Goal: Transaction & Acquisition: Purchase product/service

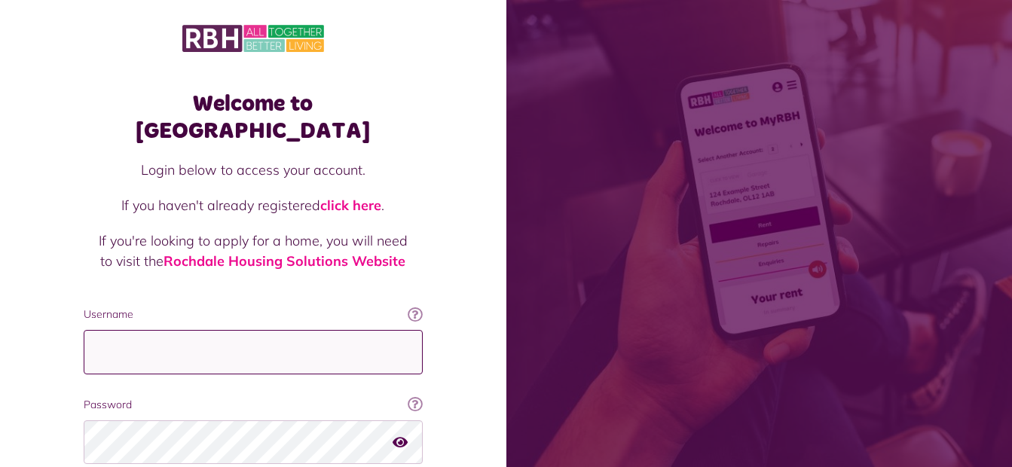
type input "**********"
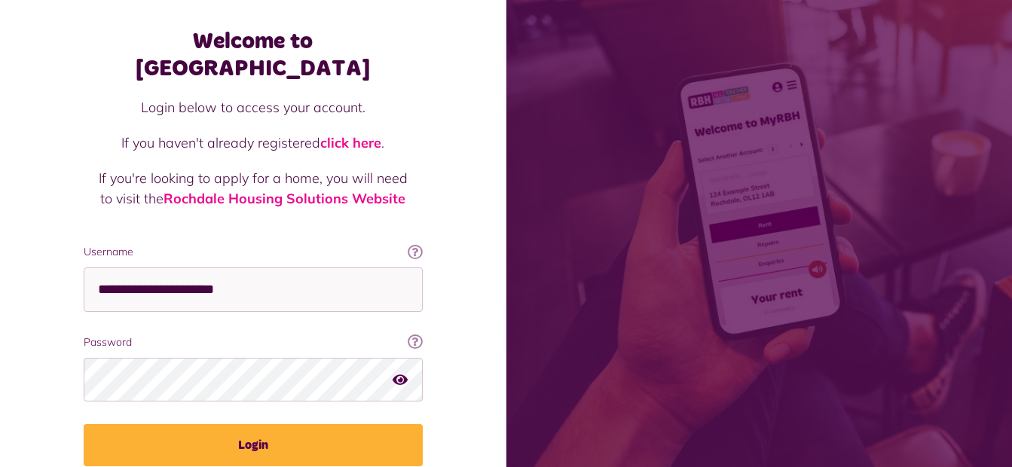
scroll to position [67, 0]
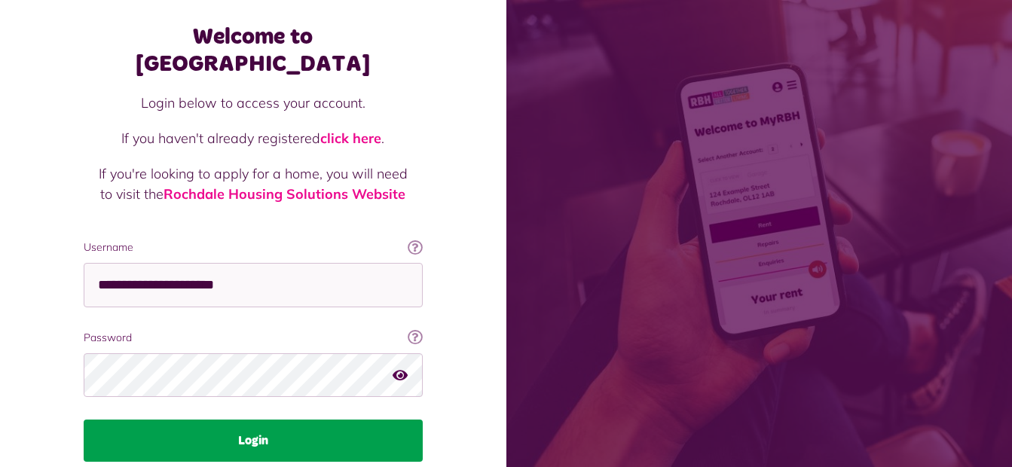
click at [293, 420] on button "Login" at bounding box center [253, 441] width 339 height 42
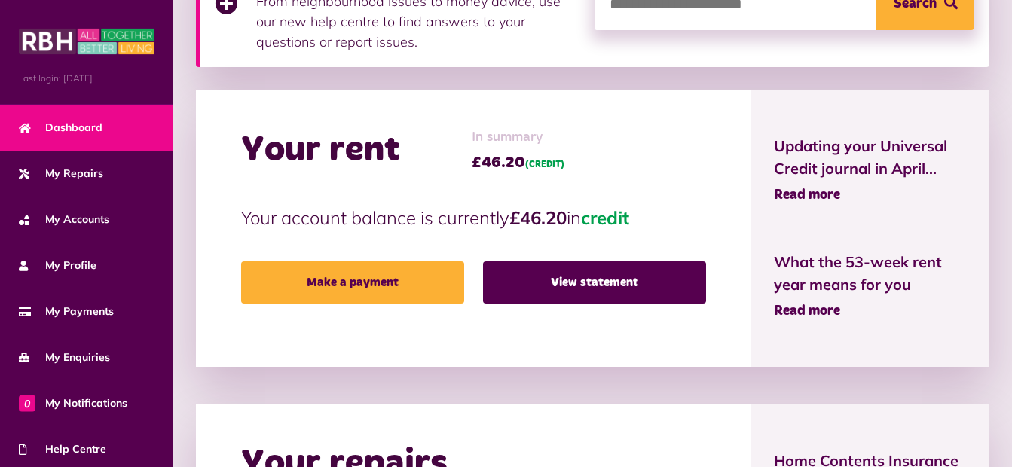
scroll to position [295, 0]
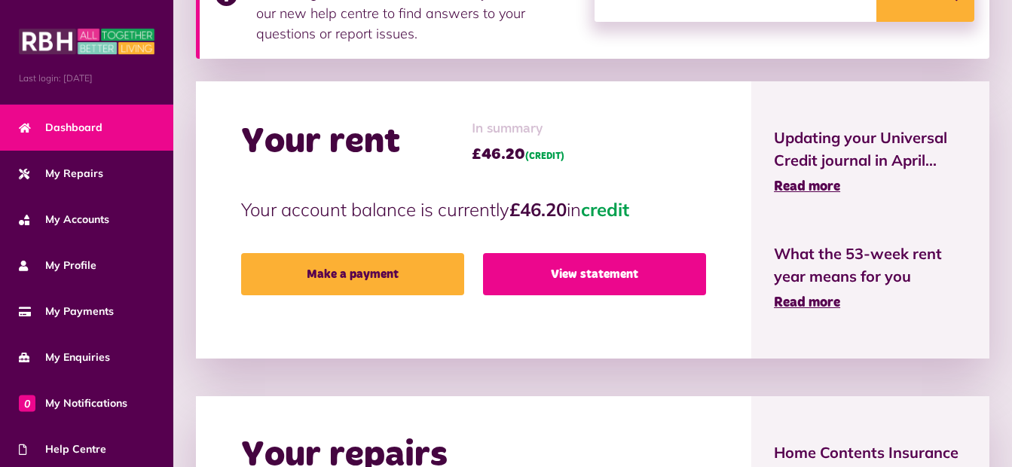
click at [591, 279] on link "View statement" at bounding box center [594, 274] width 223 height 42
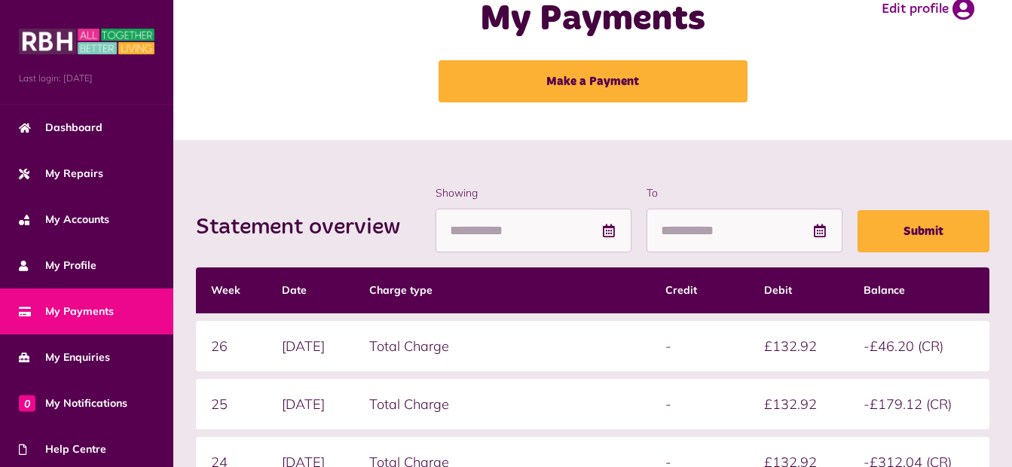
scroll to position [35, 0]
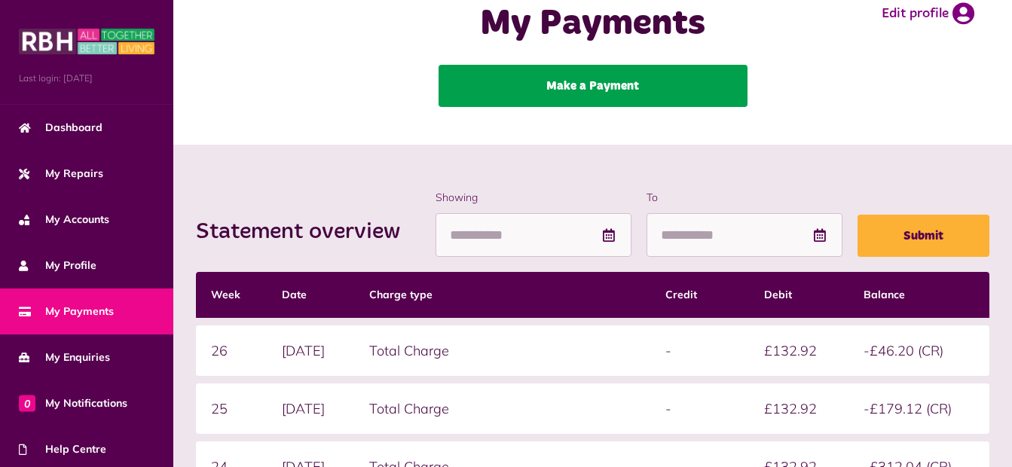
click at [579, 81] on link "Make a Payment" at bounding box center [593, 86] width 309 height 42
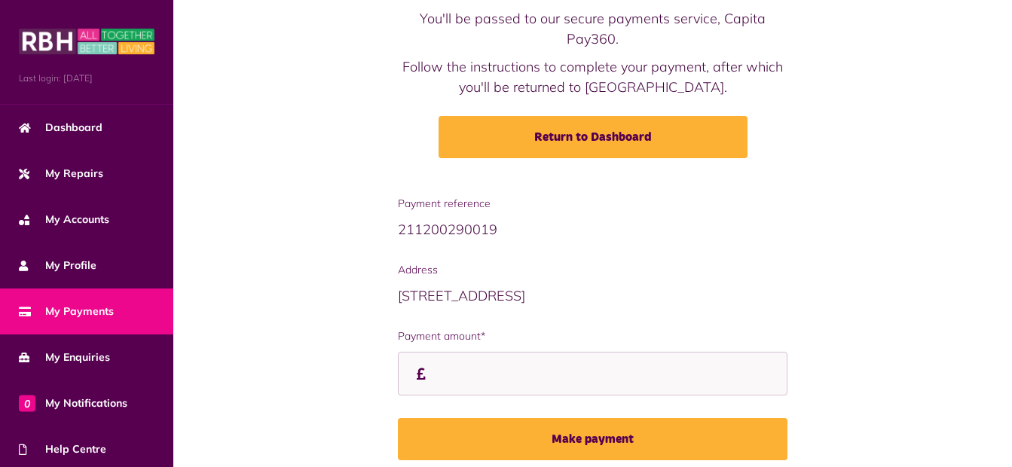
scroll to position [194, 0]
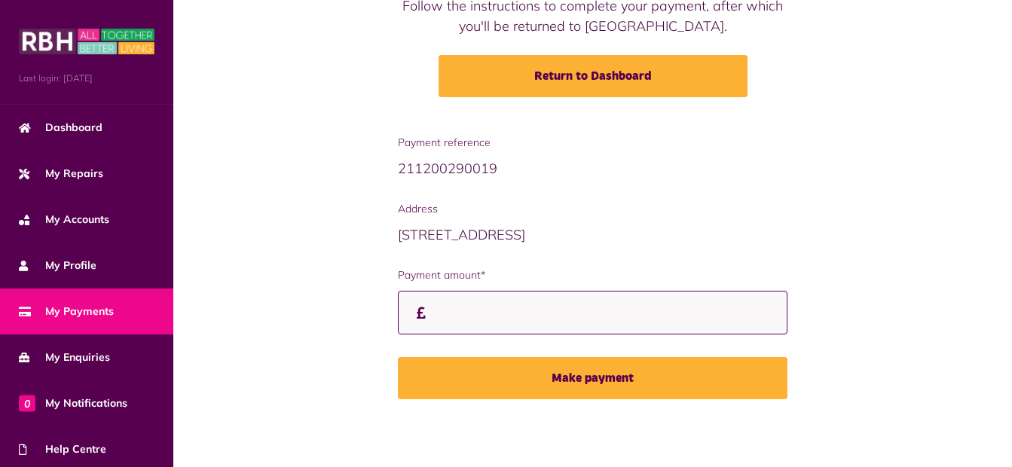
click at [588, 310] on input "Payment amount*" at bounding box center [593, 313] width 390 height 44
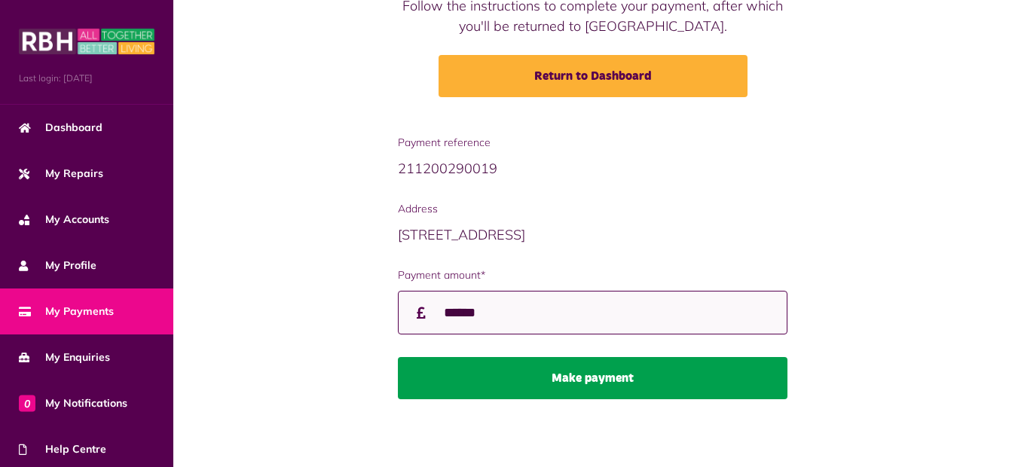
type input "******"
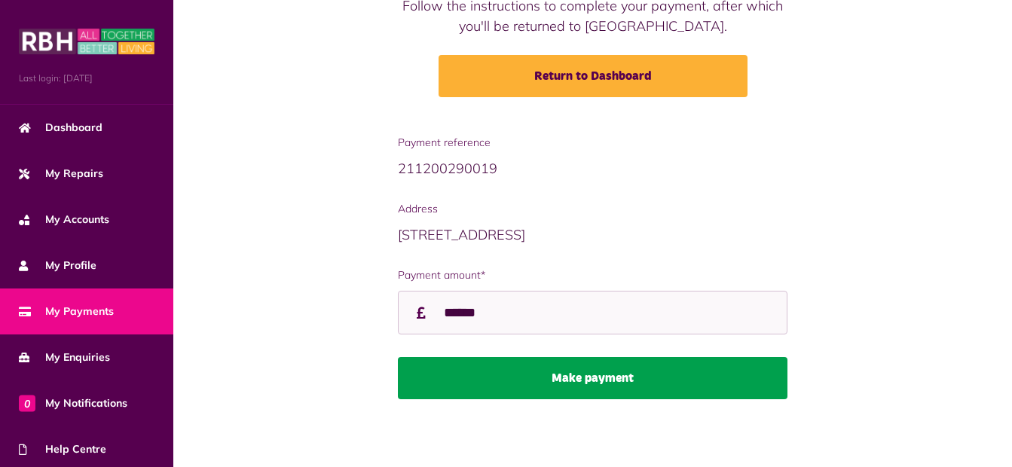
click at [584, 370] on button "Make payment" at bounding box center [593, 378] width 390 height 42
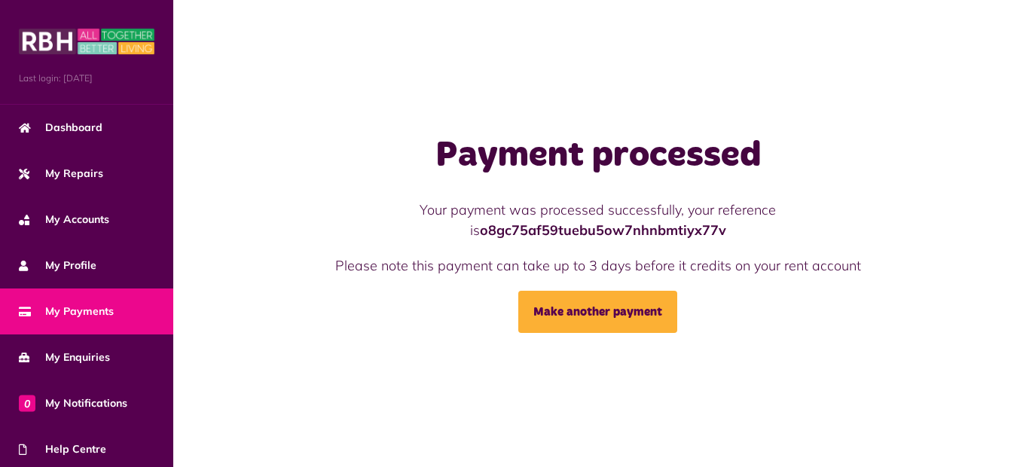
click at [92, 300] on link "My Payments" at bounding box center [86, 312] width 173 height 46
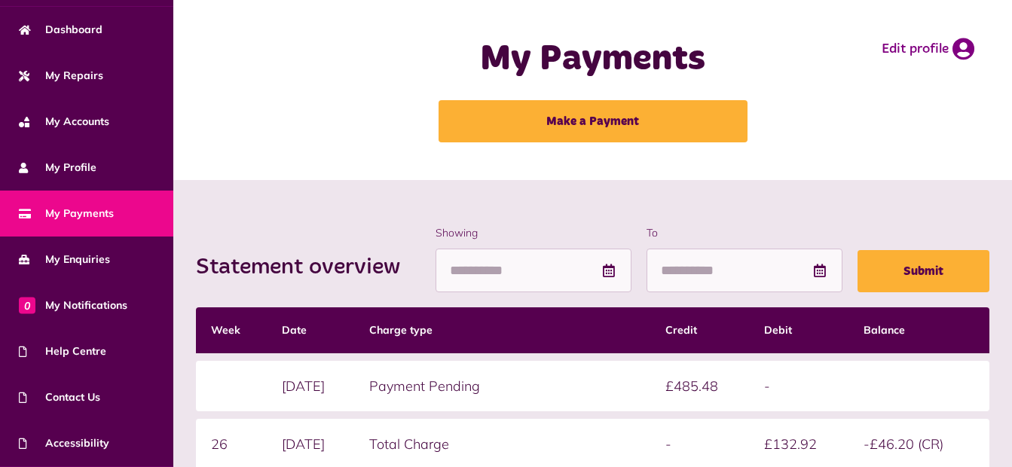
scroll to position [142, 0]
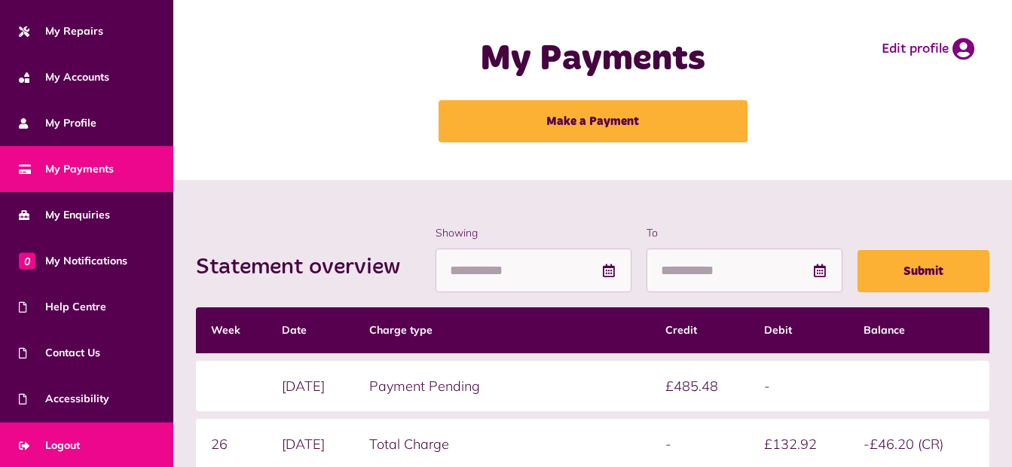
click at [63, 445] on span "Logout" at bounding box center [49, 446] width 61 height 16
